Goal: Information Seeking & Learning: Learn about a topic

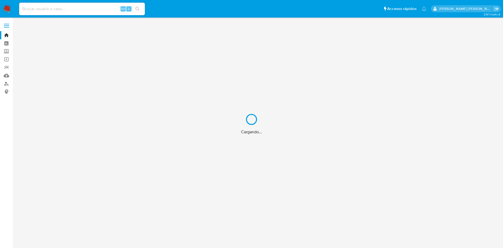
click at [72, 6] on div "Cargando..." at bounding box center [251, 124] width 503 height 248
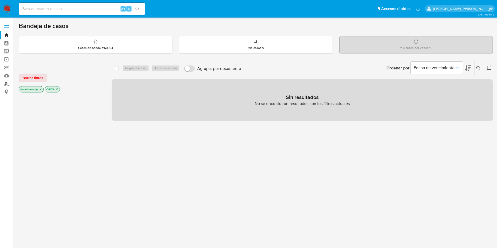
click at [7, 84] on link "Buscador de personas" at bounding box center [31, 84] width 62 height 8
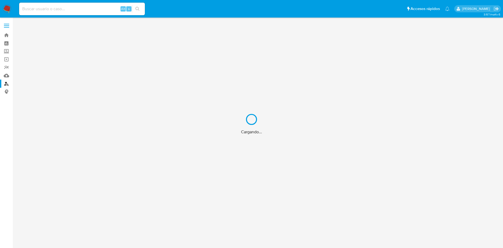
click at [4, 52] on div "Cargando..." at bounding box center [251, 124] width 503 height 248
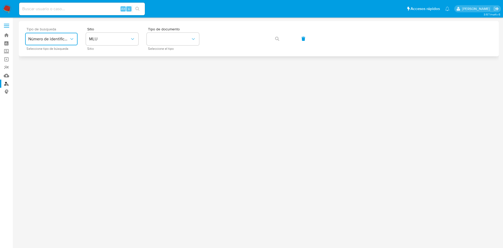
click at [61, 39] on span "Número de identificación" at bounding box center [48, 38] width 41 height 5
click at [63, 56] on span "Número de identificación" at bounding box center [49, 56] width 43 height 10
click at [102, 44] on button "site_id" at bounding box center [112, 39] width 52 height 13
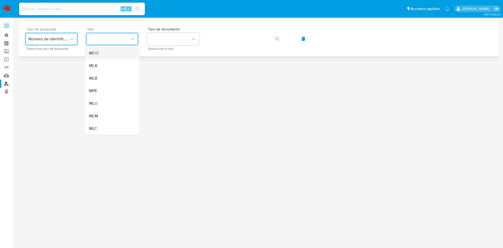
click at [111, 52] on div "MCO" at bounding box center [110, 53] width 43 height 13
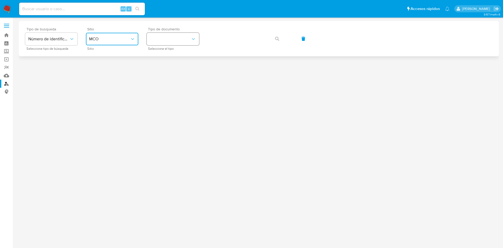
click at [167, 39] on button "identificationType" at bounding box center [173, 39] width 52 height 13
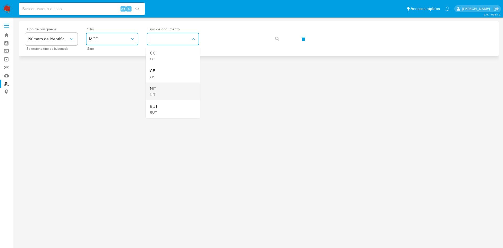
click at [173, 89] on div "NIT NIT" at bounding box center [171, 92] width 43 height 18
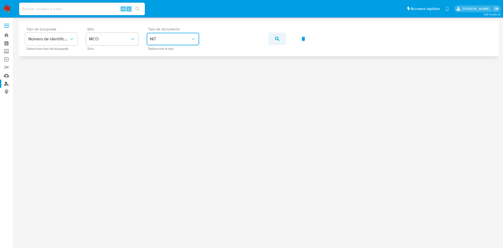
click at [273, 40] on button "button" at bounding box center [278, 39] width 18 height 13
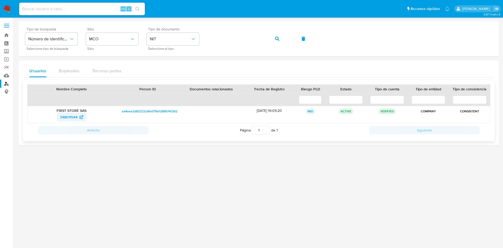
click at [69, 117] on span "348011544" at bounding box center [69, 117] width 18 height 8
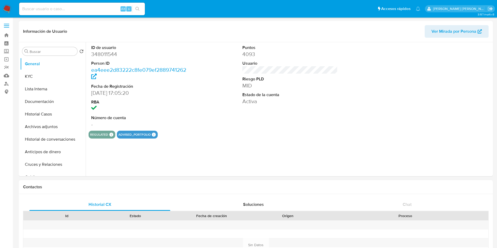
select select "10"
click at [447, 72] on div at bounding box center [441, 86] width 101 height 89
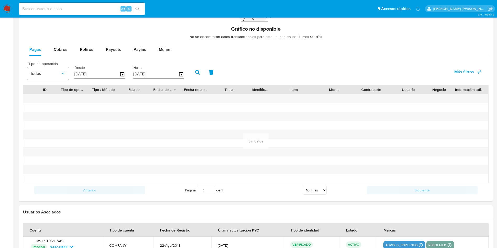
scroll to position [424, 0]
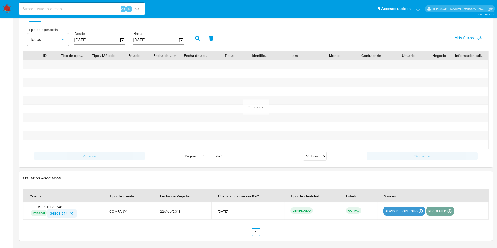
click at [60, 215] on span "348011544" at bounding box center [59, 214] width 18 height 8
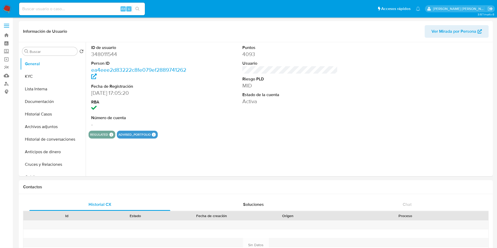
select select "10"
click at [41, 82] on button "KYC" at bounding box center [50, 76] width 61 height 13
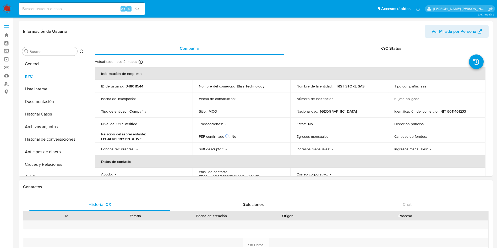
click at [427, 186] on h1 "Contactos" at bounding box center [256, 187] width 466 height 5
